Goal: Communication & Community: Answer question/provide support

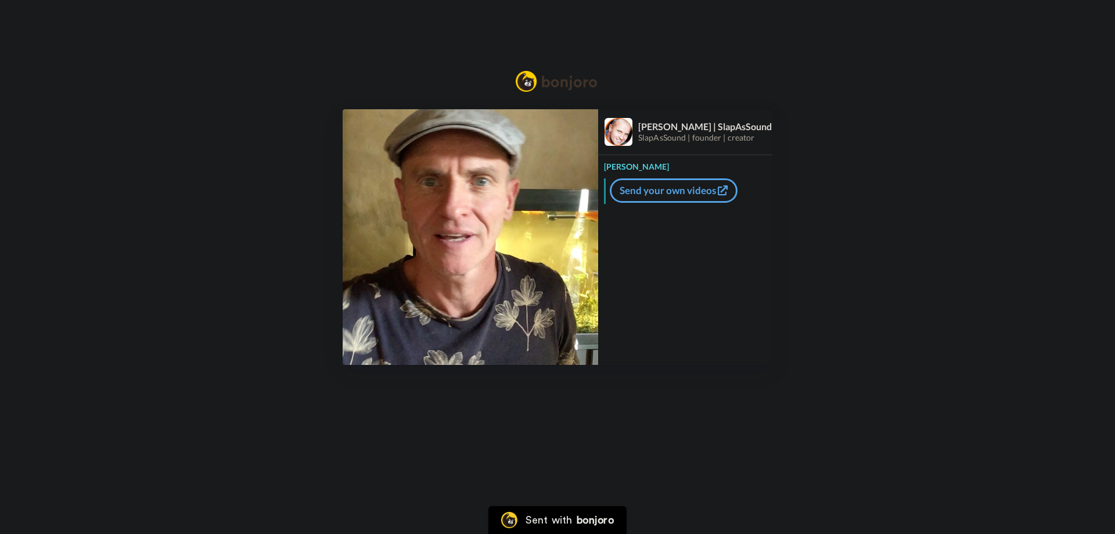
click at [474, 241] on img at bounding box center [471, 237] width 256 height 256
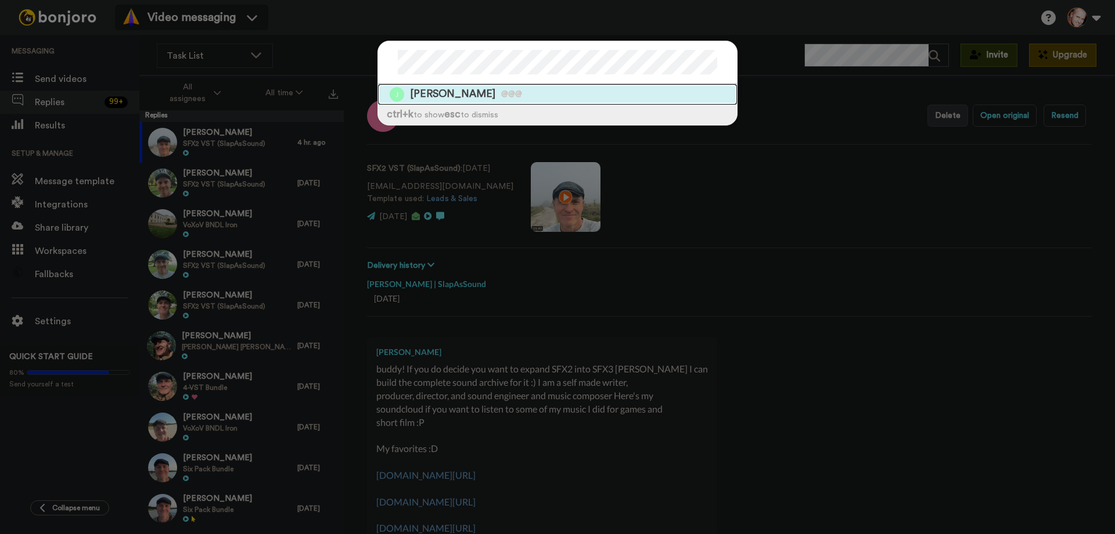
click at [438, 95] on span "[PERSON_NAME]" at bounding box center [452, 94] width 85 height 15
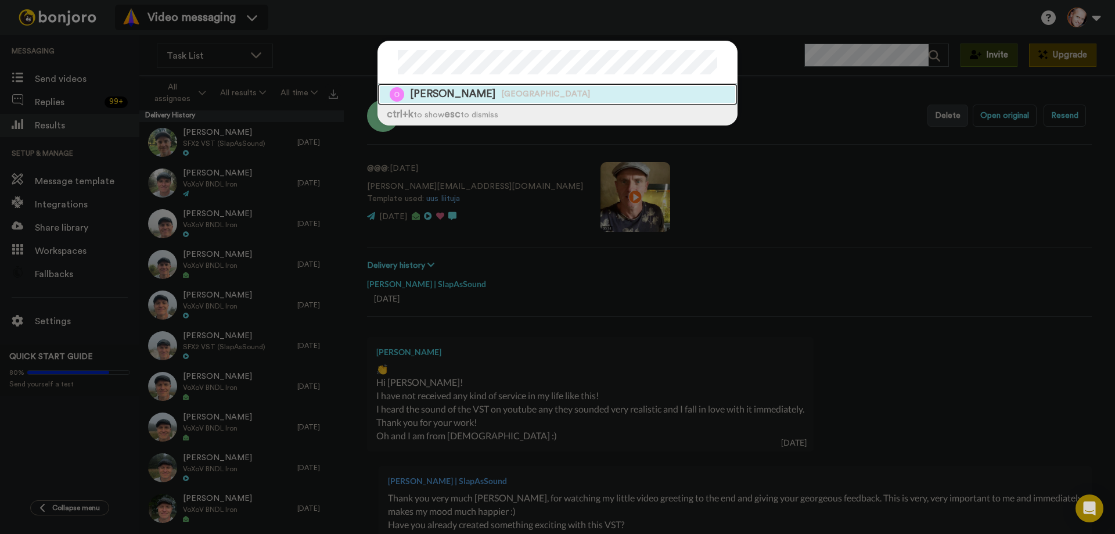
click at [462, 91] on span "[PERSON_NAME]" at bounding box center [452, 94] width 85 height 15
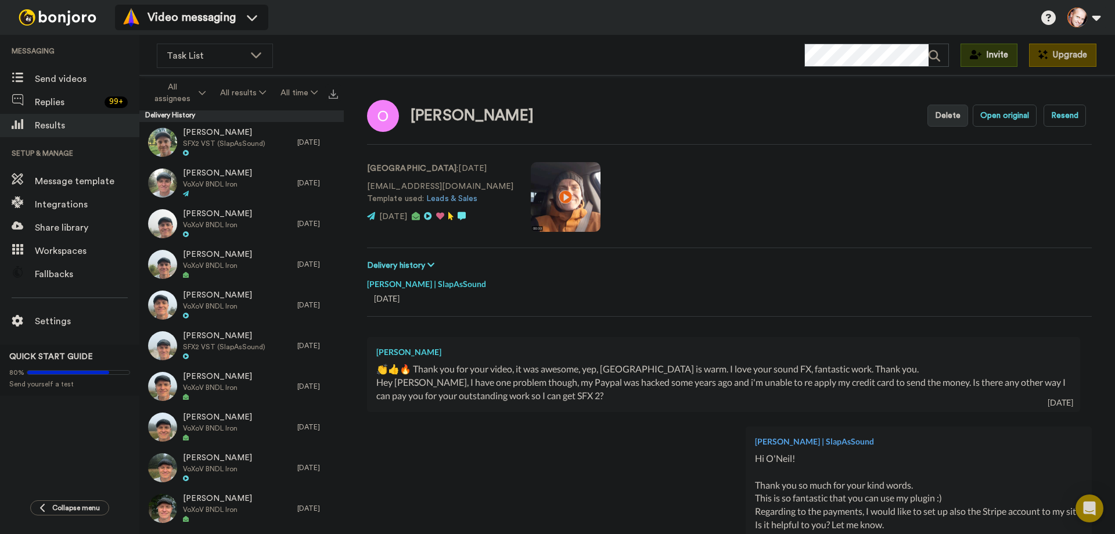
click at [436, 370] on div "👏👍🔥 Thank you for your video, it was awesome, yep, [GEOGRAPHIC_DATA] is warm. I…" at bounding box center [723, 369] width 695 height 13
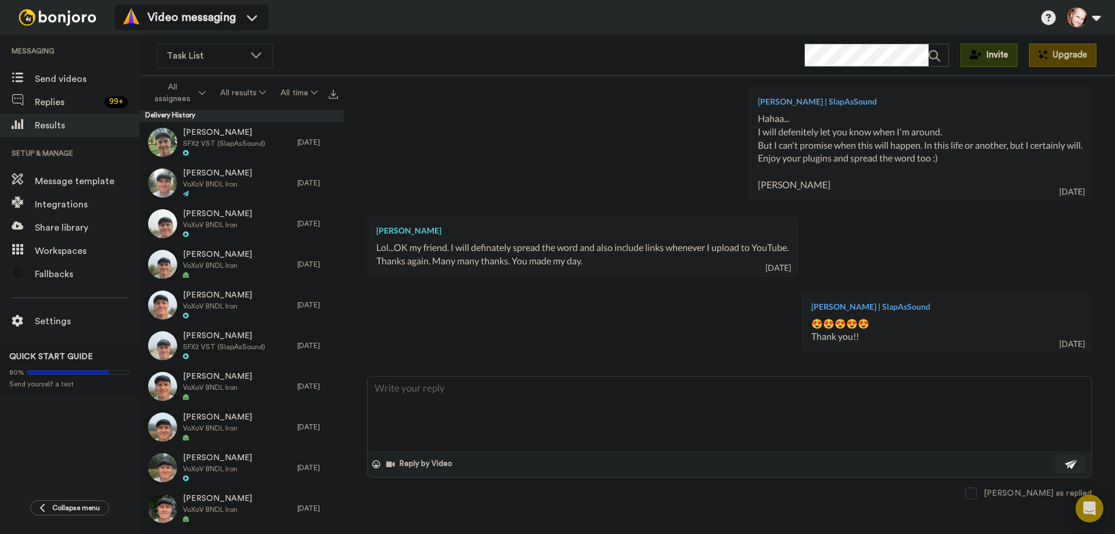
scroll to position [615, 0]
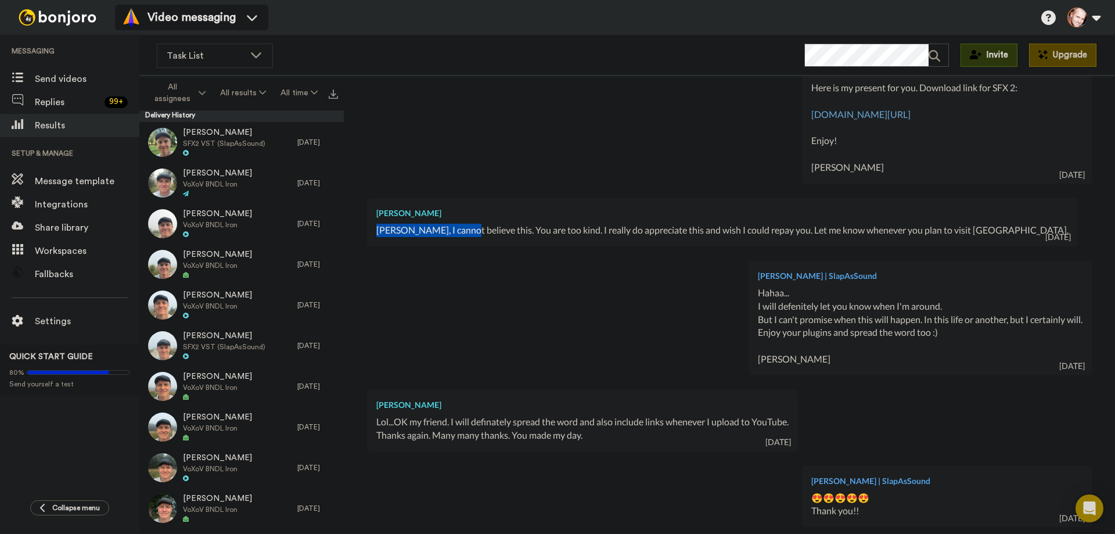
drag, startPoint x: 377, startPoint y: 228, endPoint x: 476, endPoint y: 228, distance: 99.3
click at [476, 228] on div "[PERSON_NAME], I cannot believe this. You are too kind. I really do appreciate …" at bounding box center [722, 230] width 692 height 13
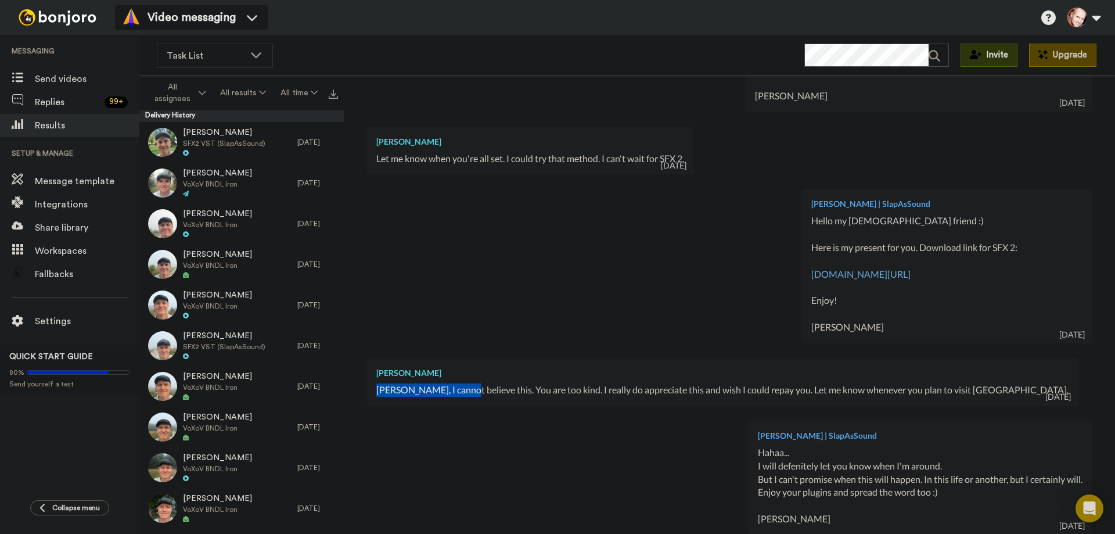
scroll to position [557, 0]
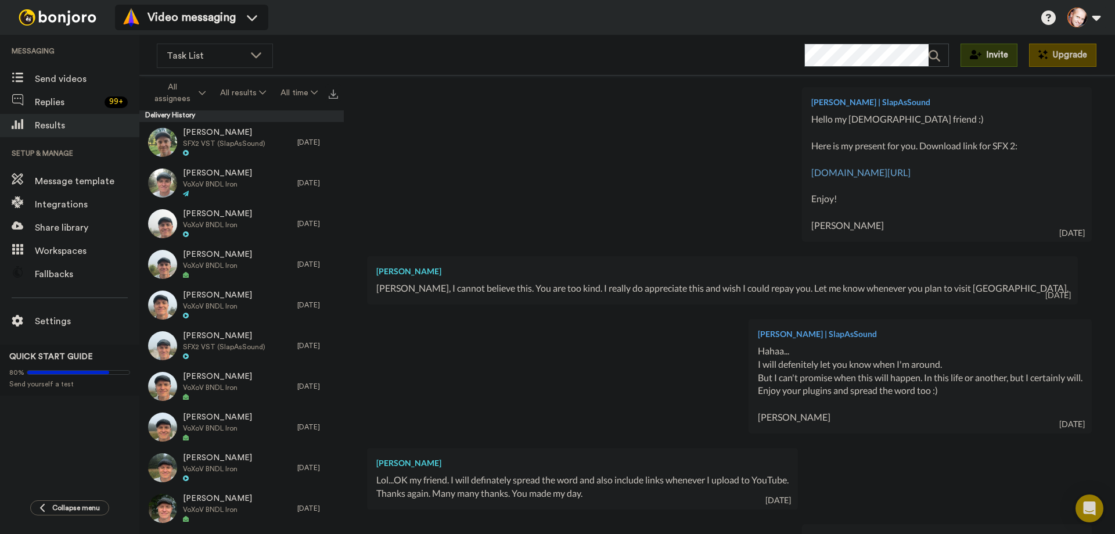
click at [452, 272] on div "[PERSON_NAME]" at bounding box center [722, 271] width 692 height 12
click at [606, 288] on div "[PERSON_NAME], I cannot believe this. You are too kind. I really do appreciate …" at bounding box center [722, 288] width 692 height 13
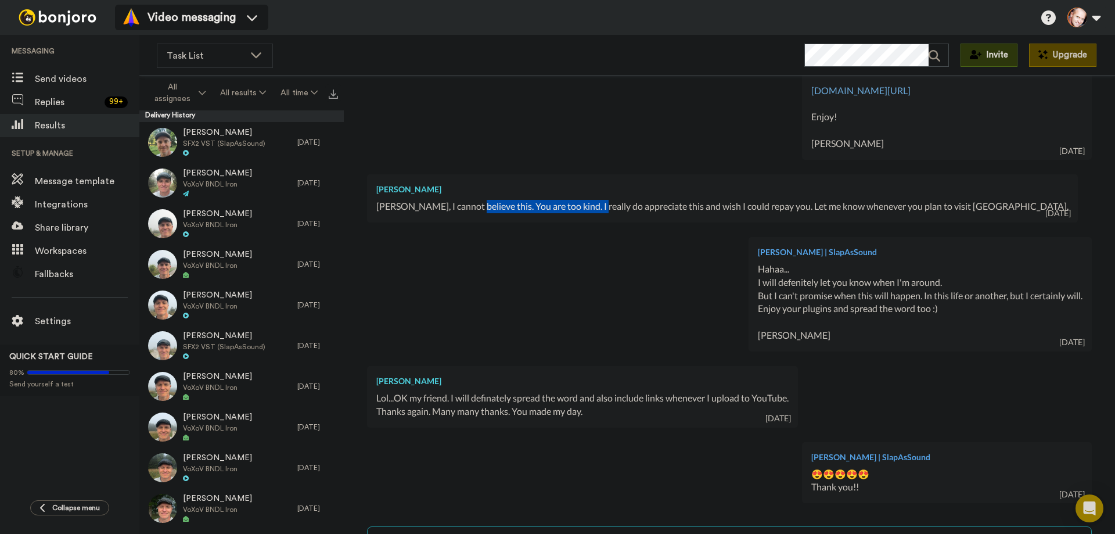
scroll to position [789, 0]
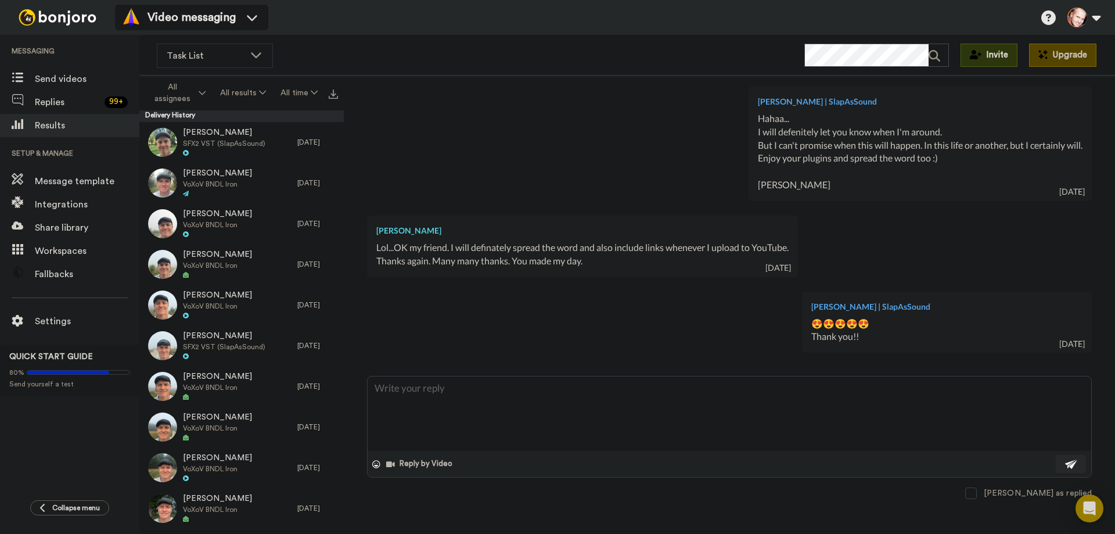
type textarea "x"
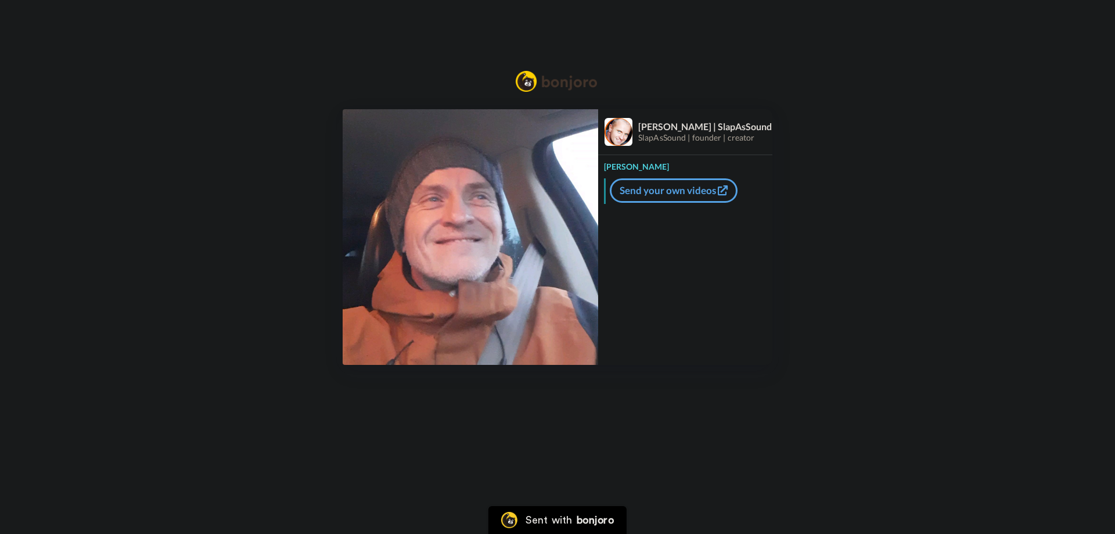
click at [451, 234] on img at bounding box center [471, 237] width 256 height 256
